Goal: Information Seeking & Learning: Check status

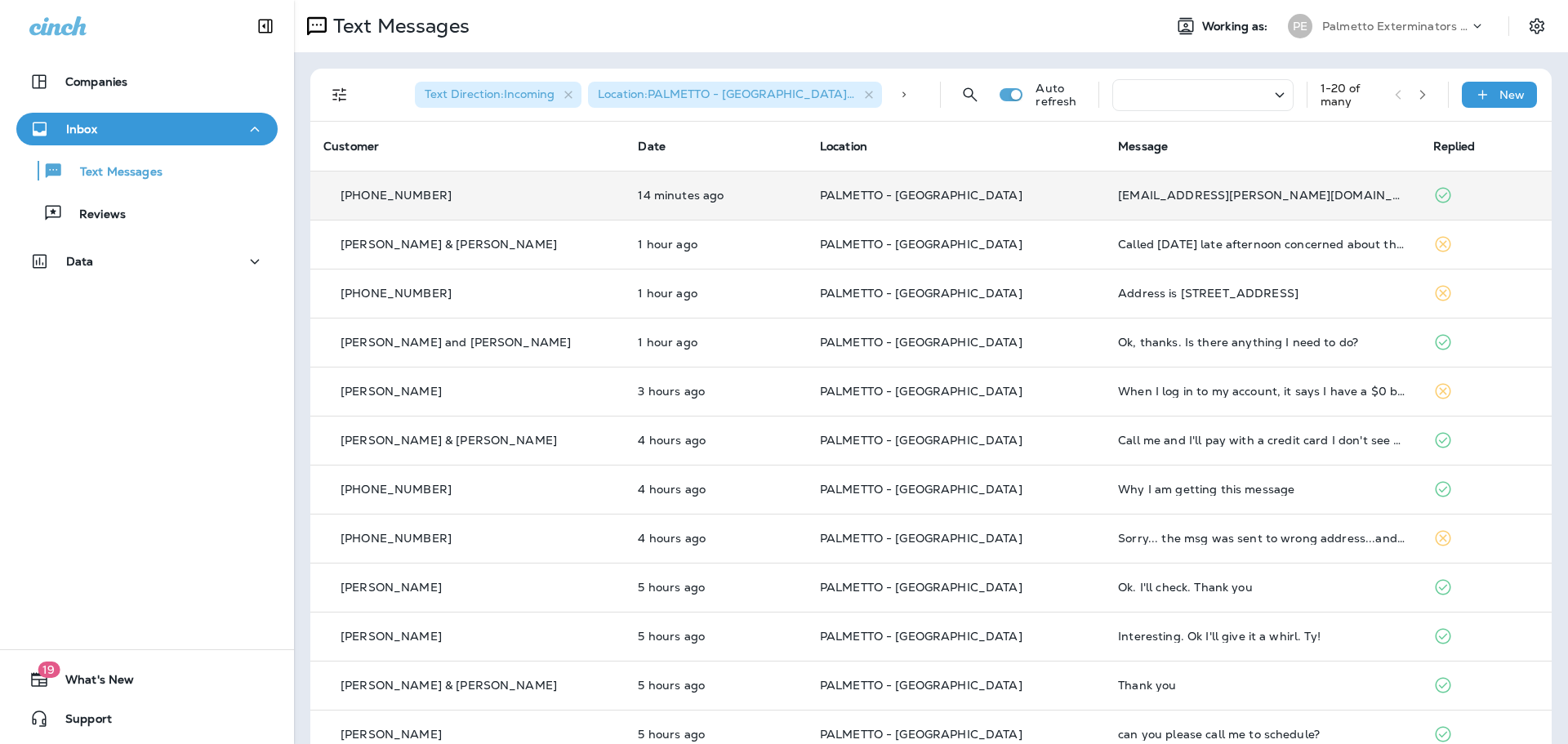
click at [630, 212] on td "14 minutes ago" at bounding box center [715, 195] width 181 height 49
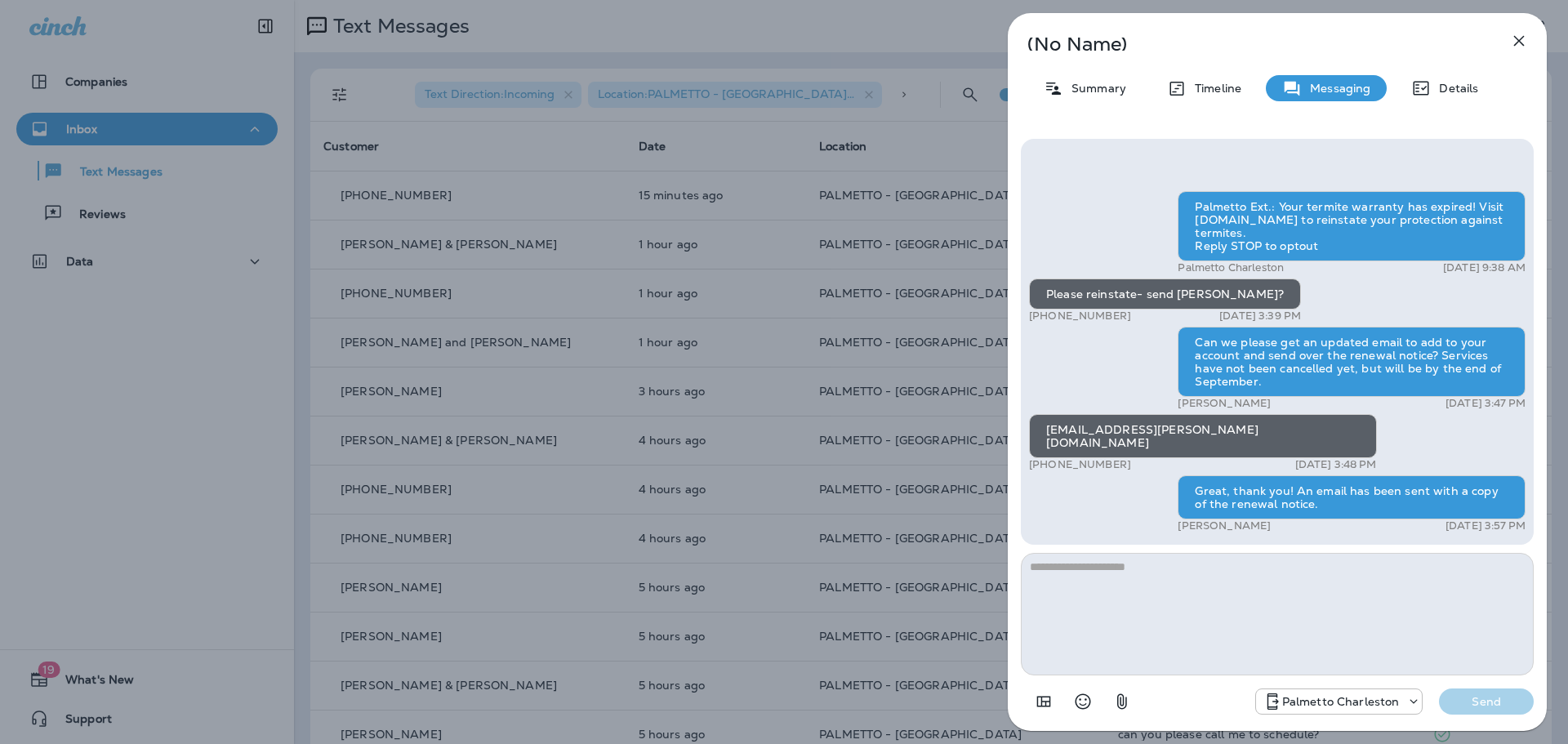
click at [237, 322] on div "(No Name) Summary Timeline Messaging Details Palmetto Ext.: Your termite warran…" at bounding box center [784, 372] width 1568 height 744
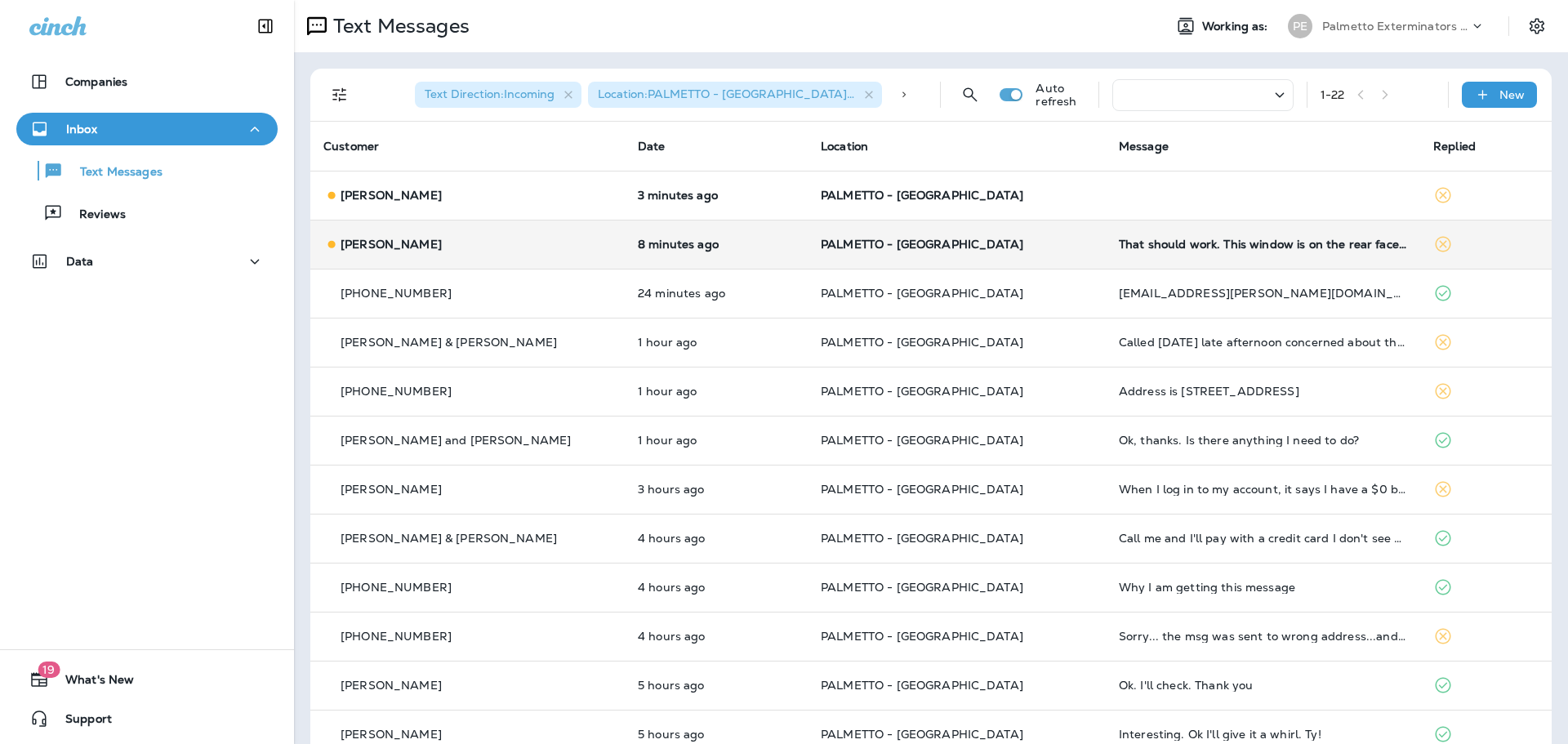
click at [576, 241] on div "Derek Jennings" at bounding box center [468, 244] width 288 height 17
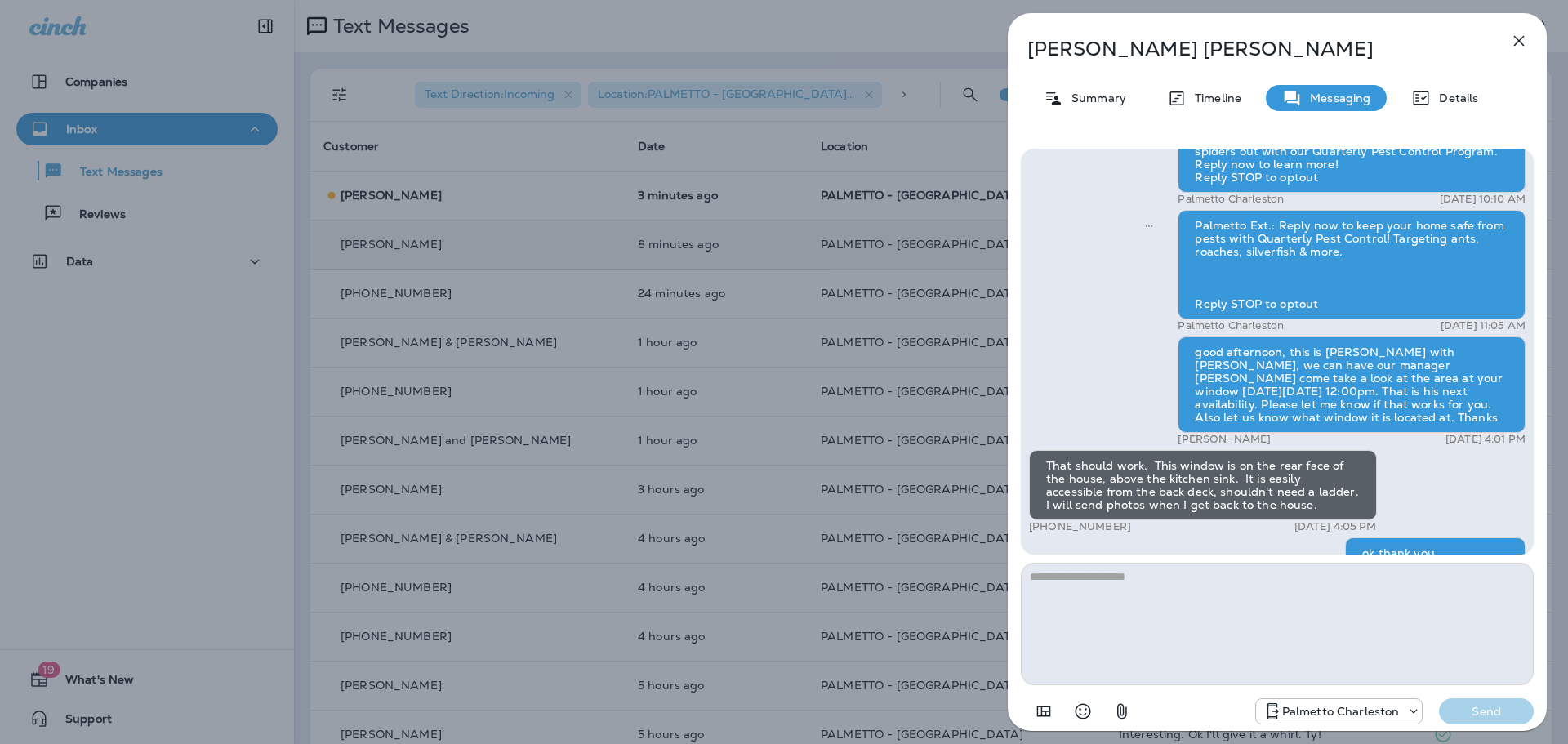
scroll to position [-61, 0]
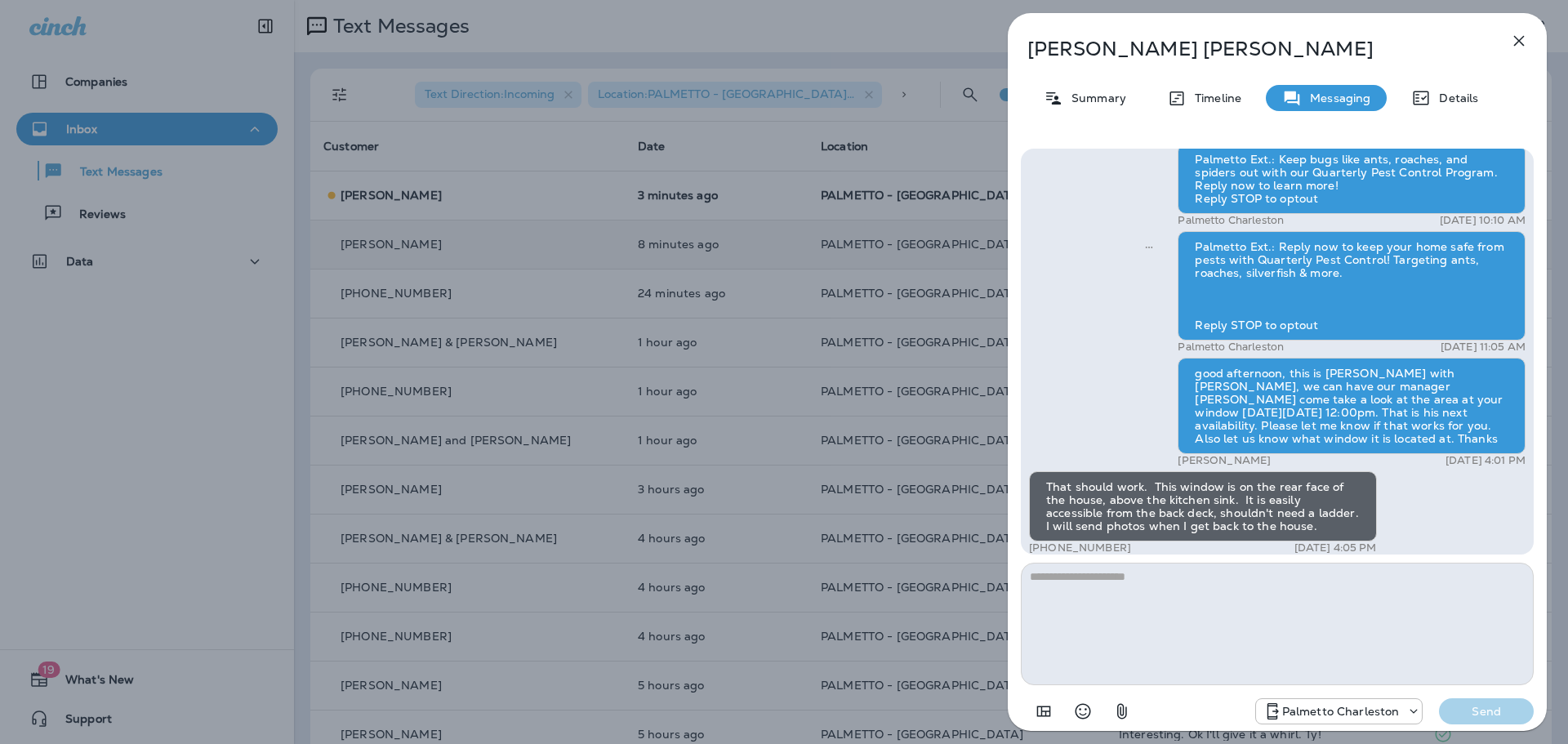
click at [682, 310] on div "Derek Jennings Summary Timeline Messaging Details Palmetto Ext.: Keep bugs like…" at bounding box center [784, 372] width 1568 height 744
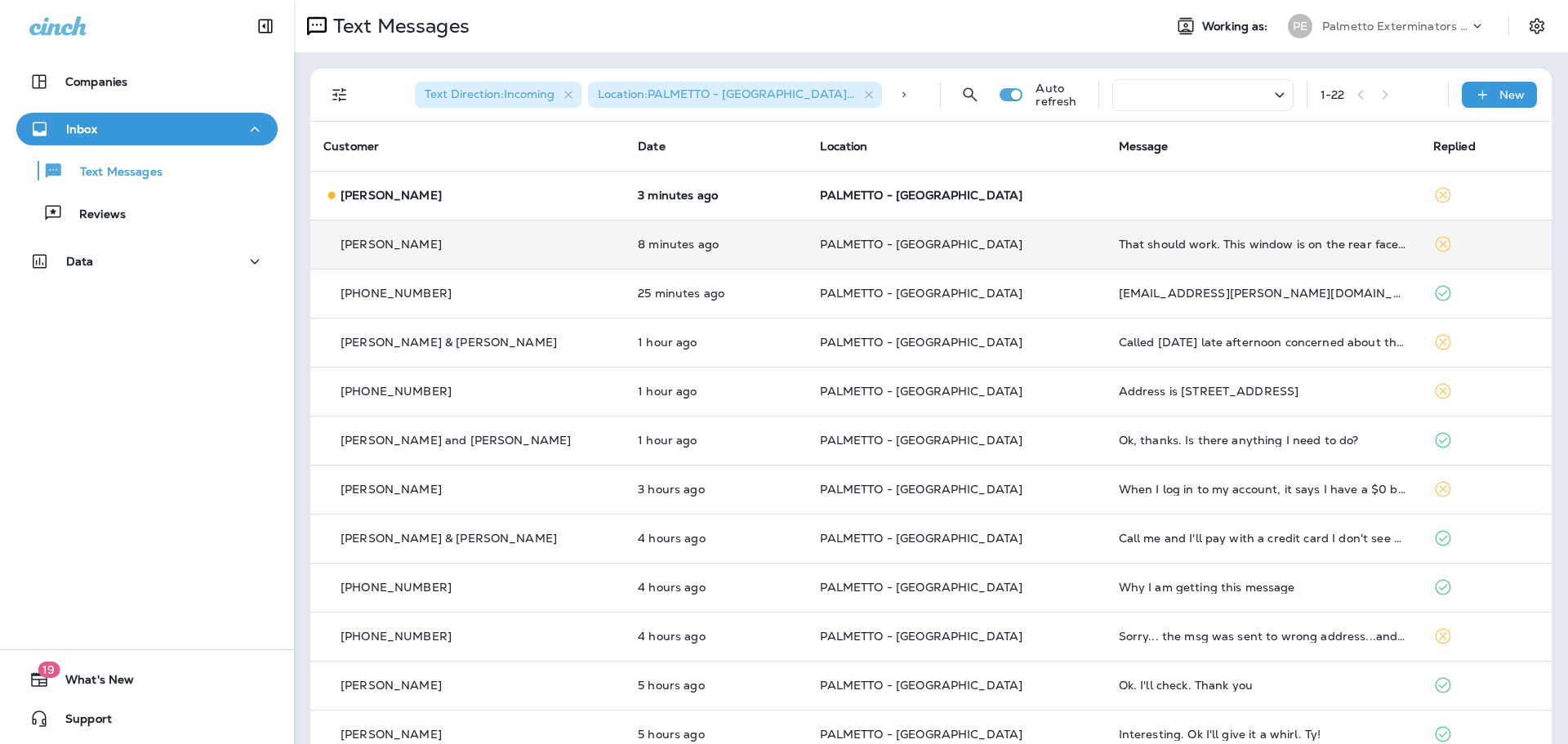
click at [680, 212] on td "3 minutes ago" at bounding box center [716, 195] width 182 height 49
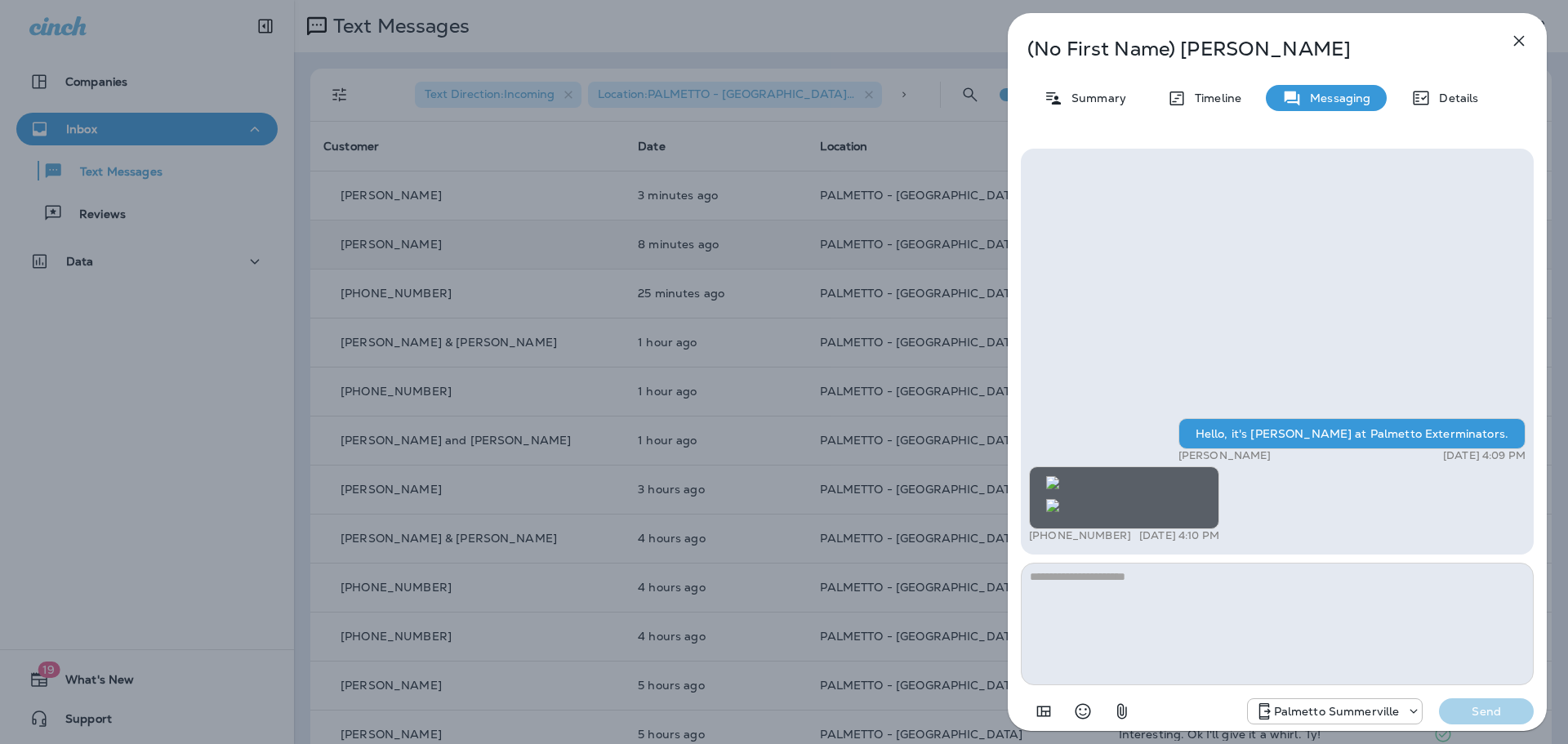
scroll to position [-175, 0]
click at [1059, 476] on img at bounding box center [1052, 482] width 13 height 13
click at [784, 295] on div "(No First Name) Brownlee Summary Timeline Messaging Details Hello, it's Tiffani…" at bounding box center [784, 372] width 1568 height 744
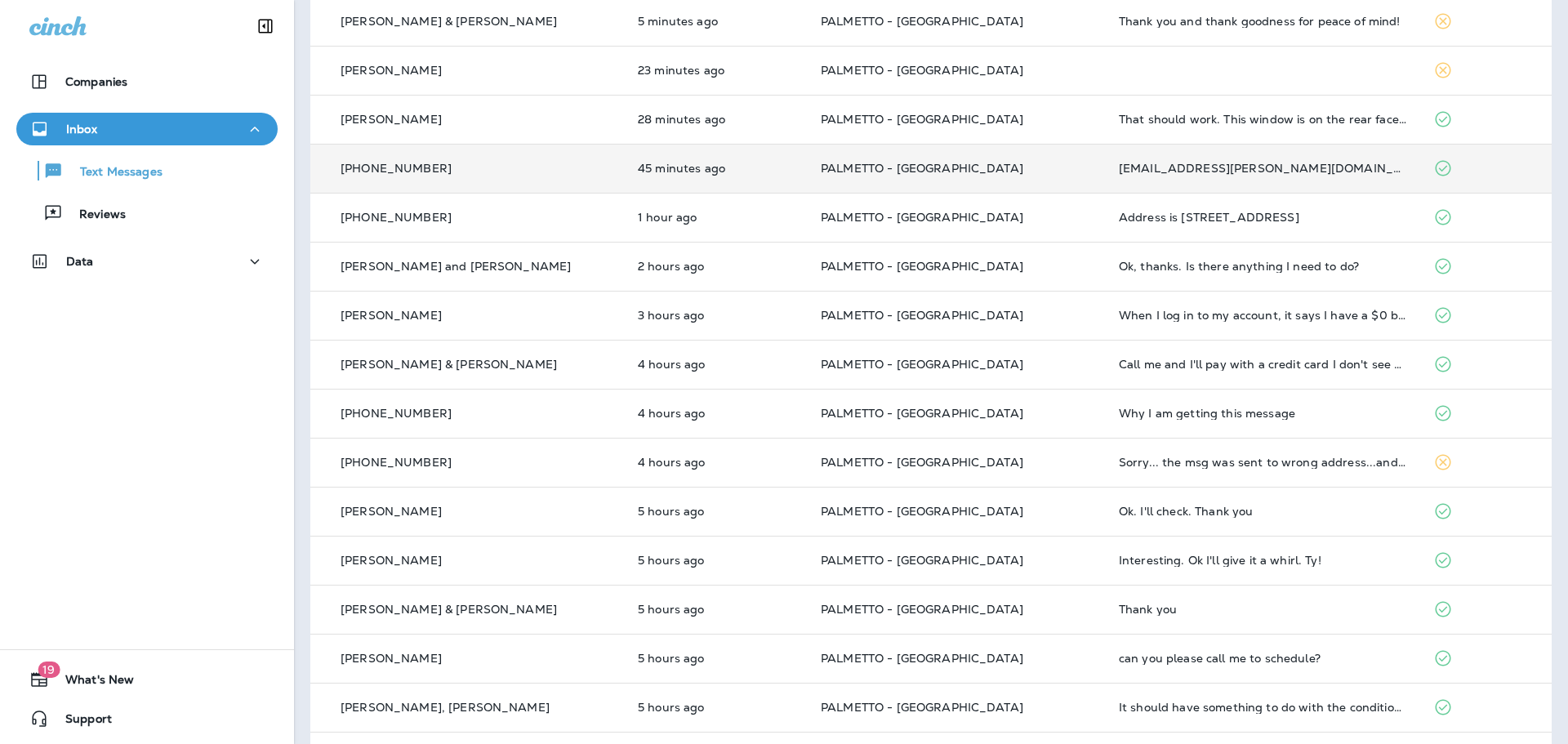
scroll to position [97, 0]
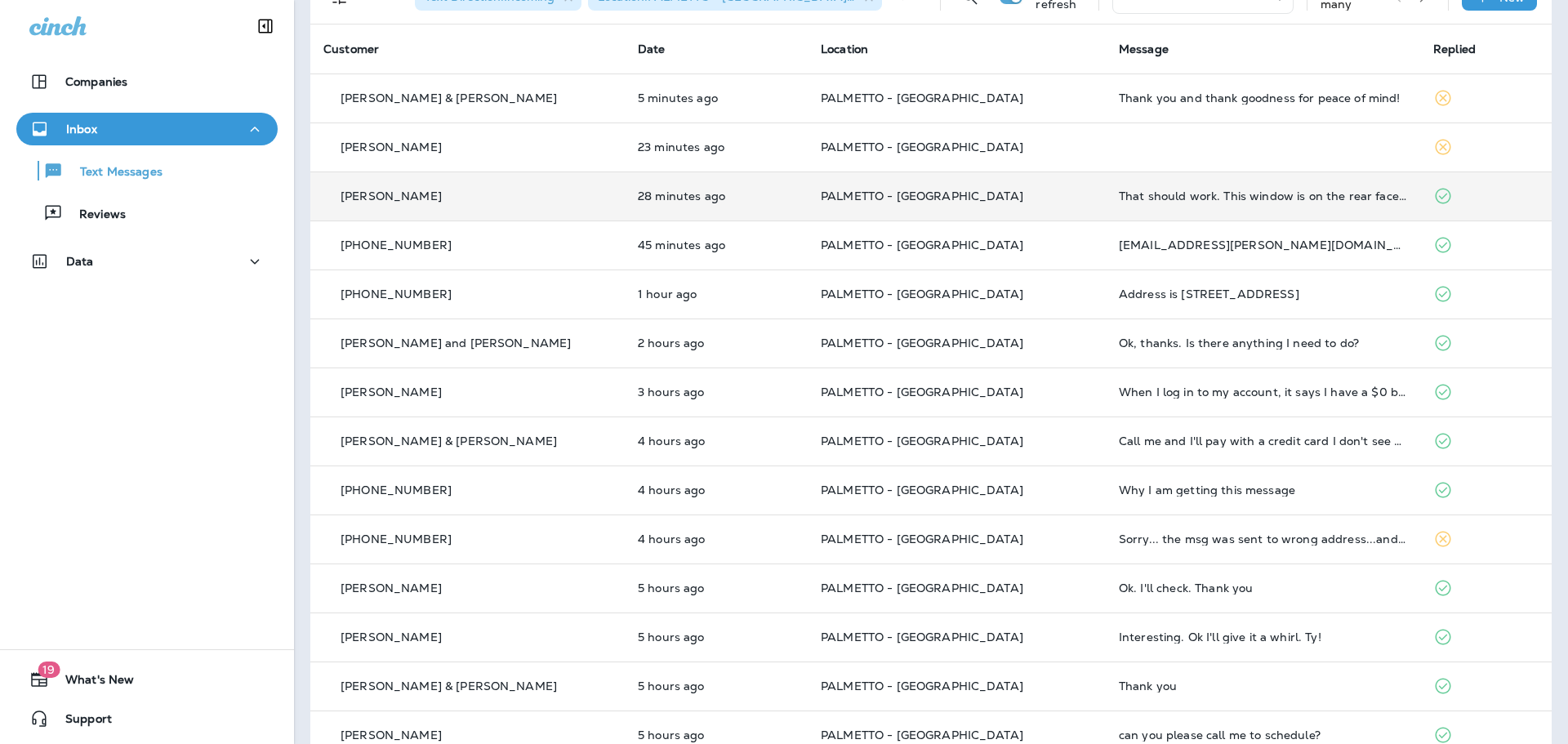
click at [366, 190] on p "Derek Jennings" at bounding box center [390, 195] width 101 height 13
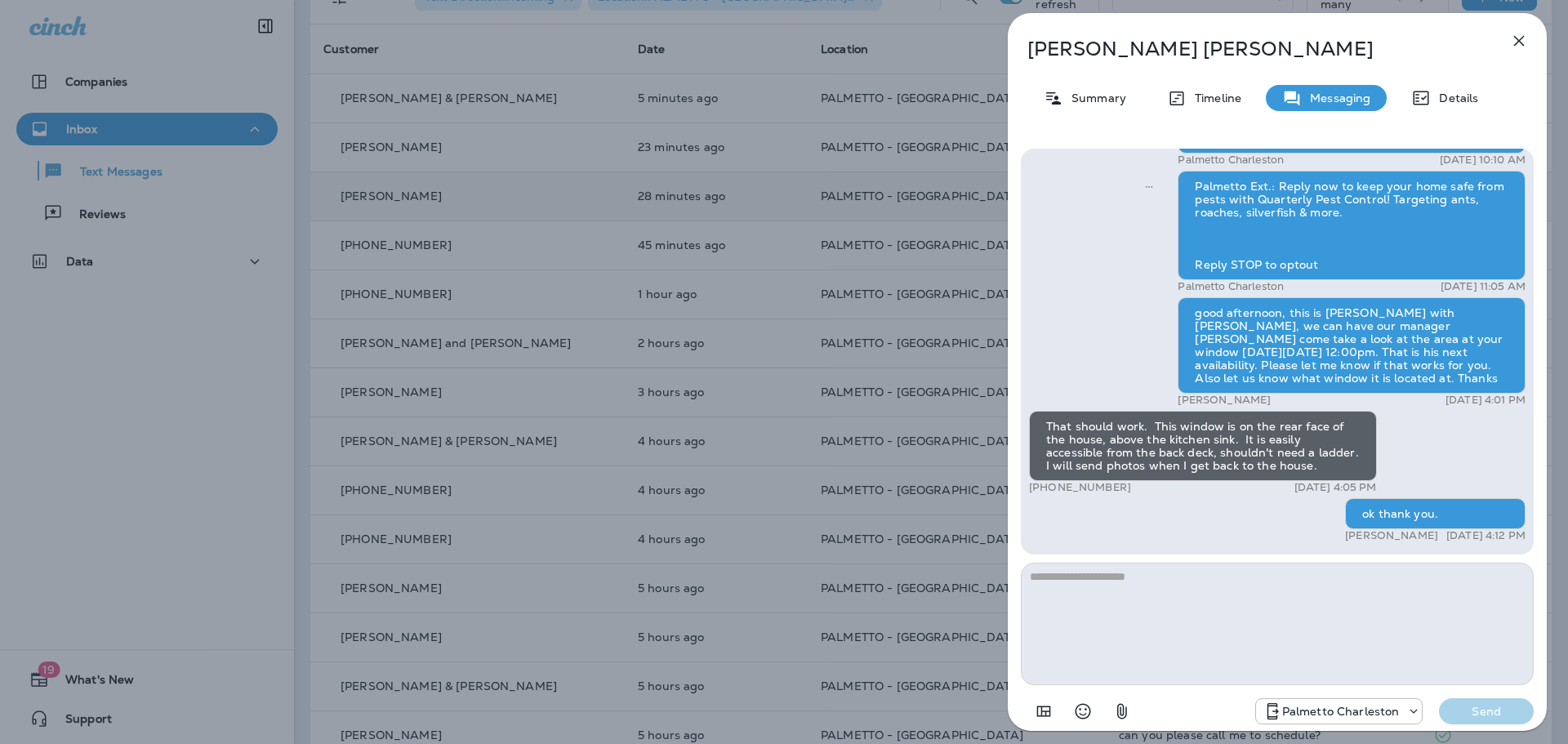
click at [569, 246] on div "Derek Jennings Summary Timeline Messaging Details Palmetto Ext.: Keep bugs like…" at bounding box center [784, 372] width 1568 height 744
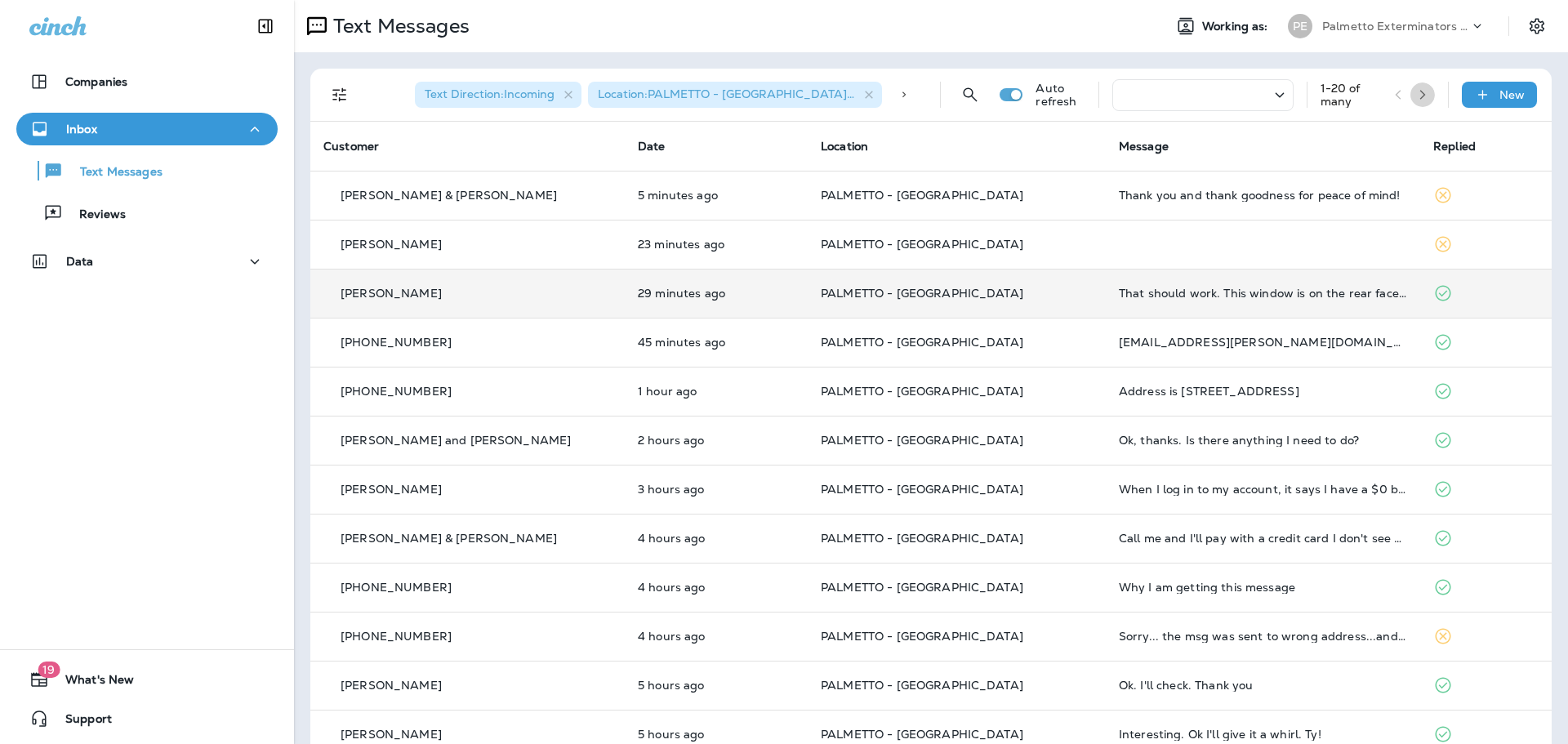
click at [1417, 96] on icon "button" at bounding box center [1423, 95] width 12 height 12
